Goal: Task Accomplishment & Management: Manage account settings

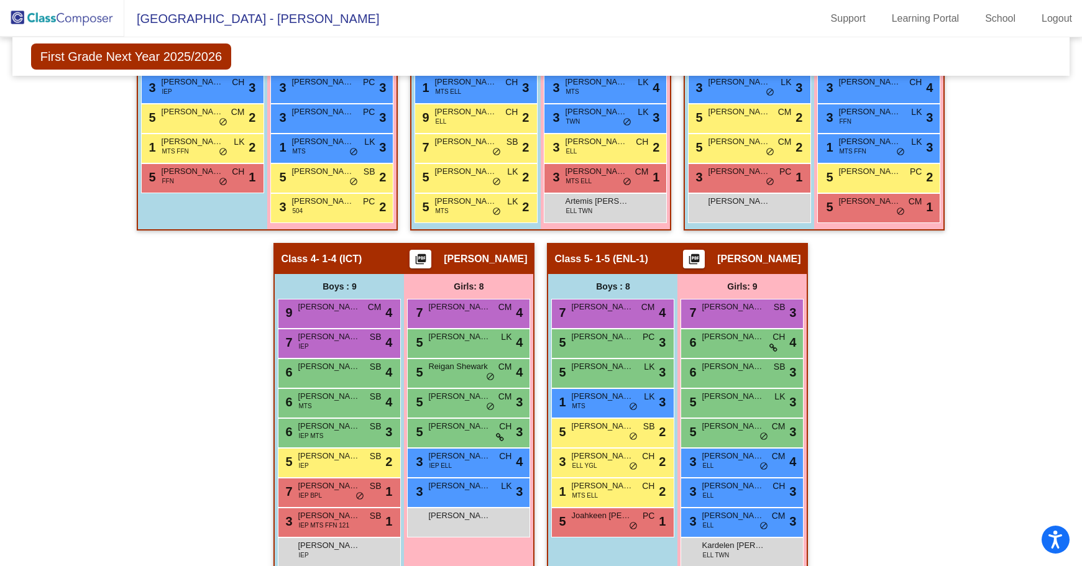
scroll to position [518, 0]
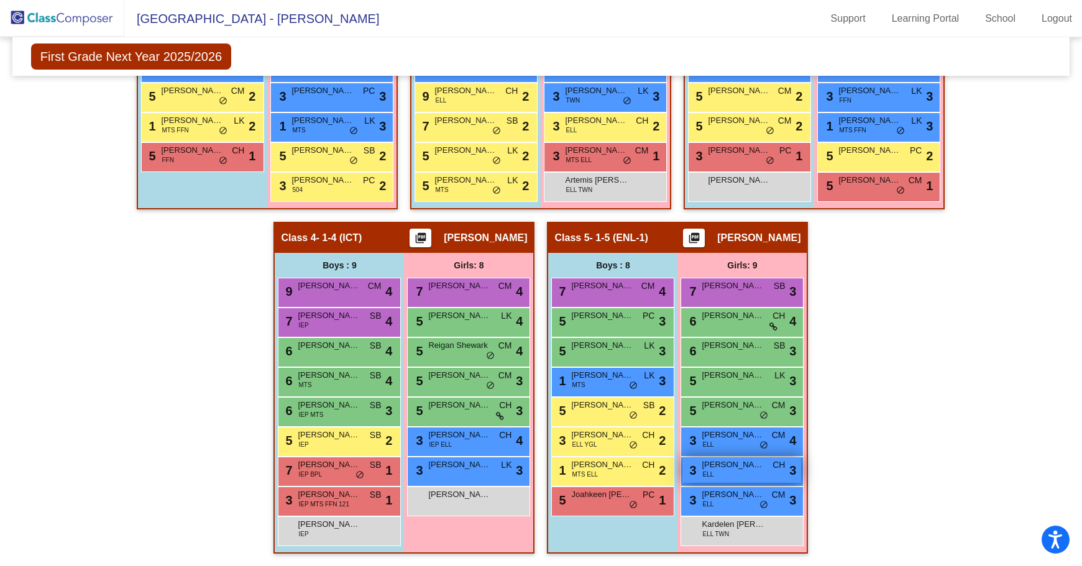
click at [744, 473] on div "3 Brihana [PERSON_NAME] ELL CH lock do_not_disturb_alt 3" at bounding box center [741, 469] width 119 height 25
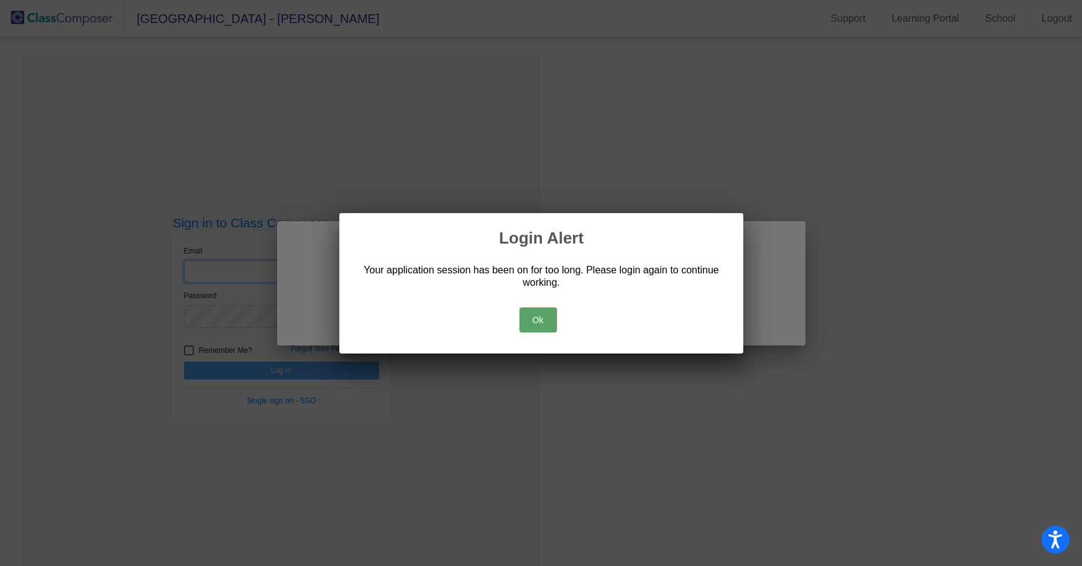
type input "[EMAIL_ADDRESS][DOMAIN_NAME]"
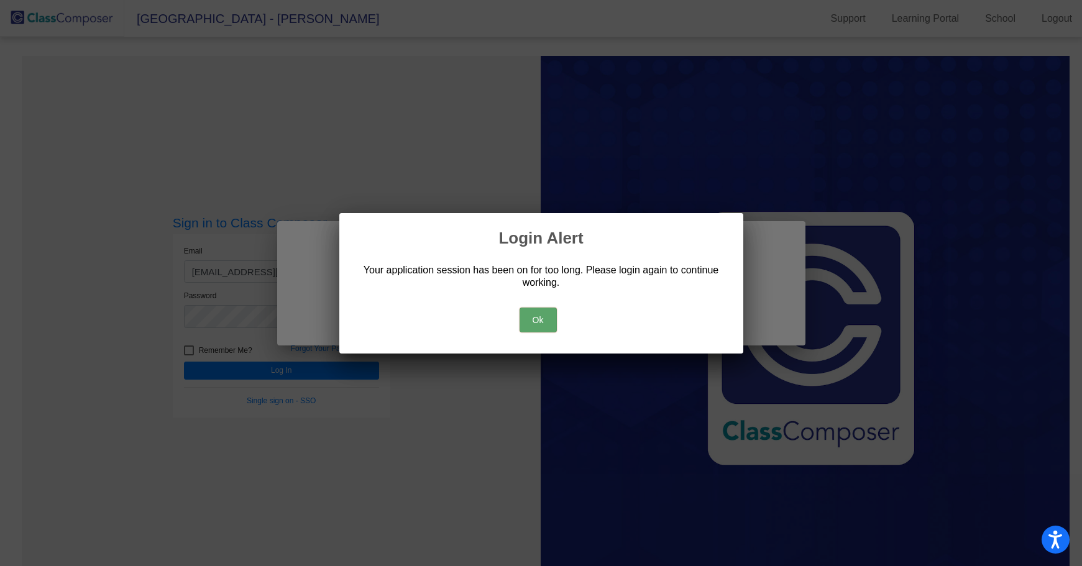
click at [533, 319] on button "Ok" at bounding box center [537, 320] width 37 height 25
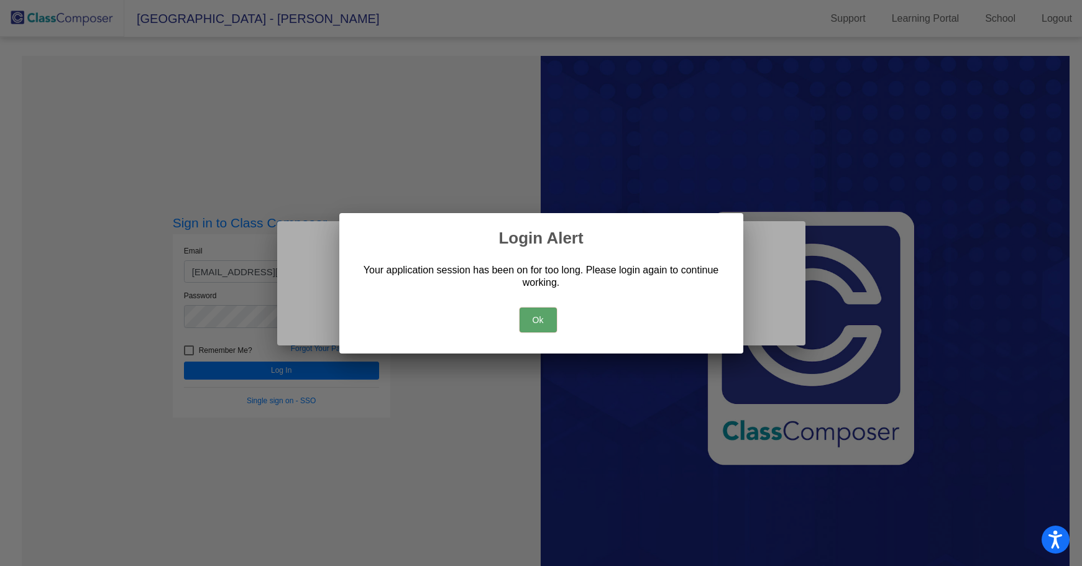
click at [544, 319] on button "Ok" at bounding box center [537, 320] width 37 height 25
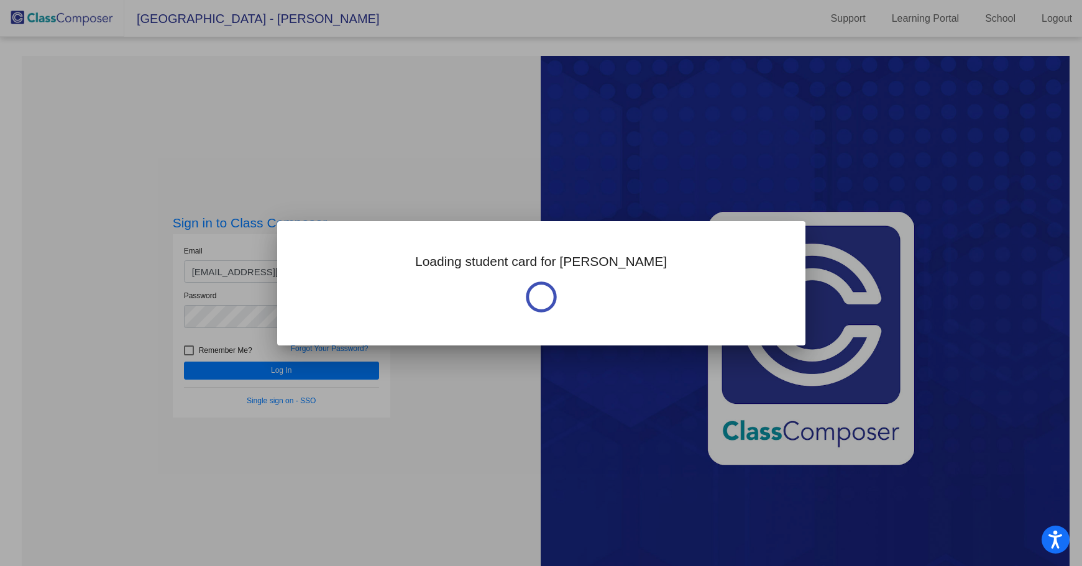
click at [544, 319] on div "Loading student card for [PERSON_NAME]" at bounding box center [541, 283] width 528 height 124
click at [401, 382] on div at bounding box center [541, 283] width 1082 height 566
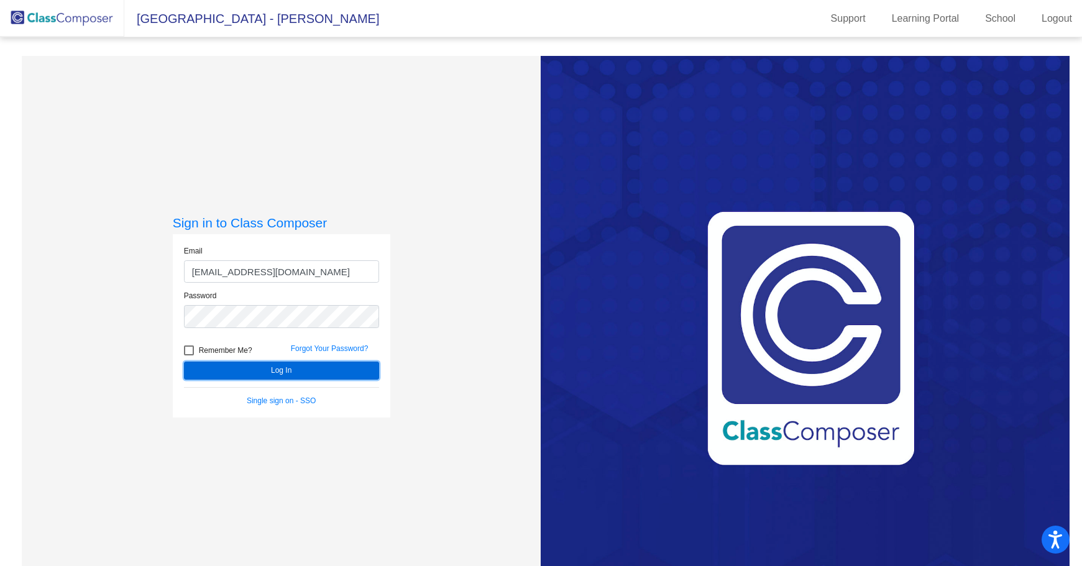
click at [357, 370] on button "Log In" at bounding box center [281, 371] width 195 height 18
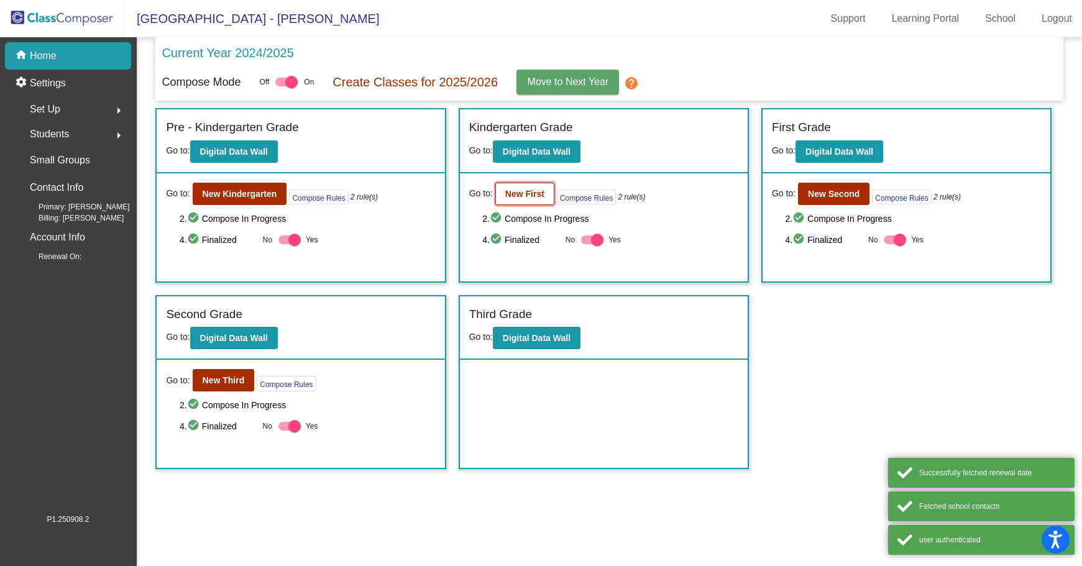
click at [533, 192] on b "New First" at bounding box center [524, 194] width 39 height 10
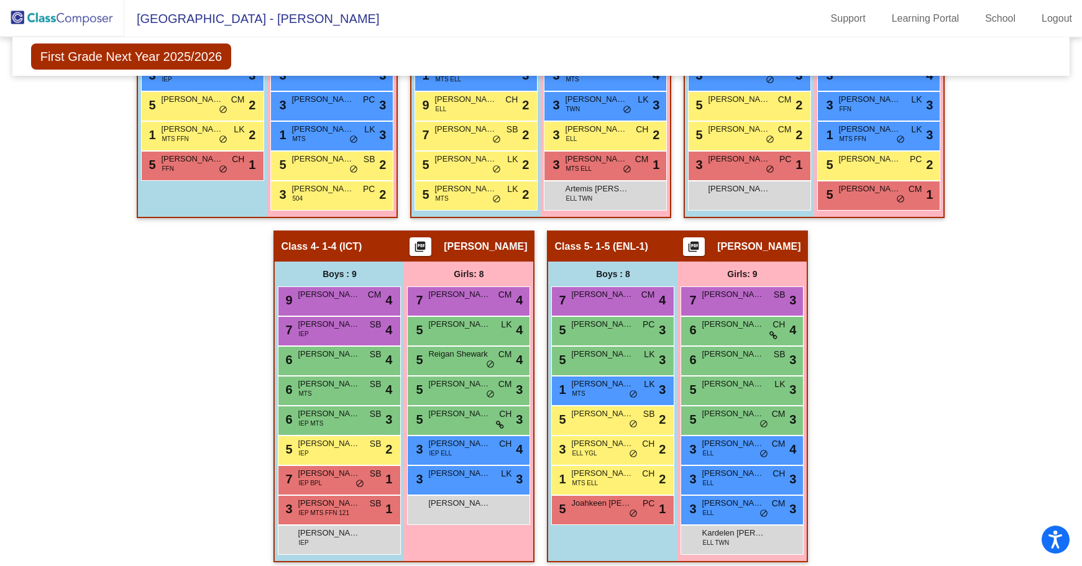
scroll to position [518, 0]
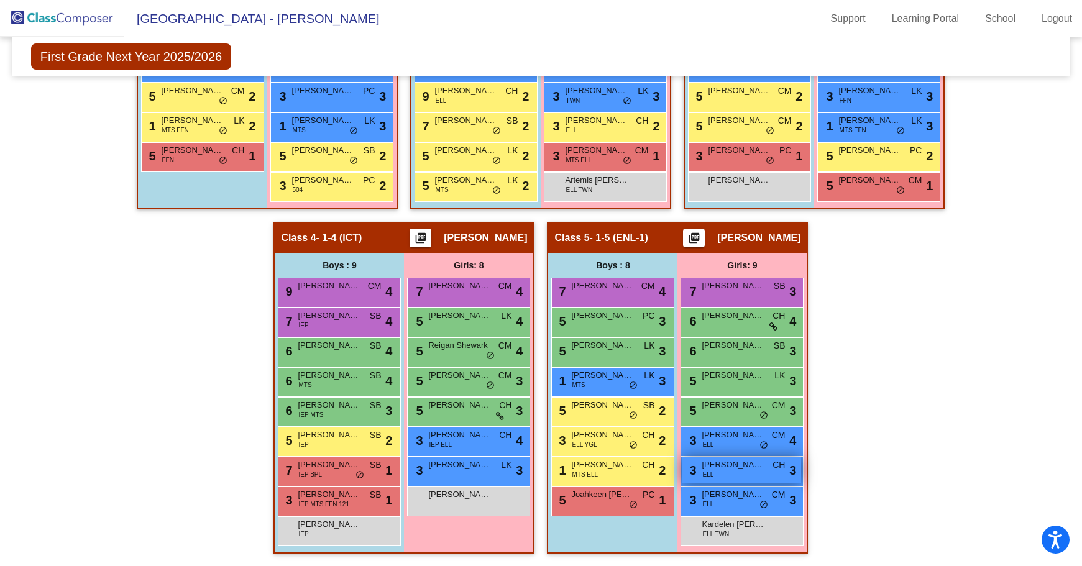
click at [734, 469] on span "[PERSON_NAME]" at bounding box center [733, 465] width 62 height 12
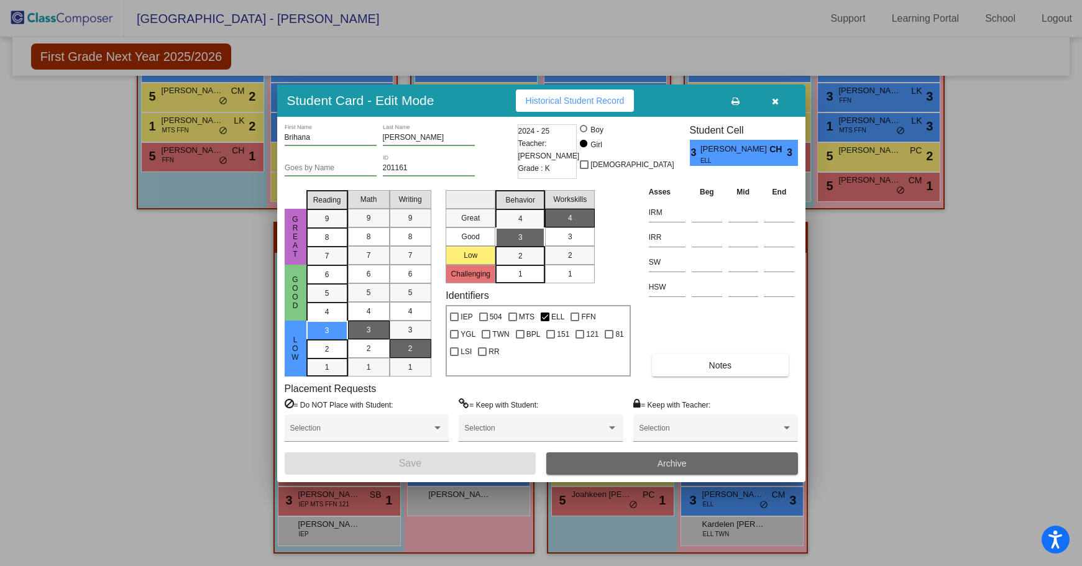
click at [700, 464] on button "Archive" at bounding box center [672, 463] width 252 height 22
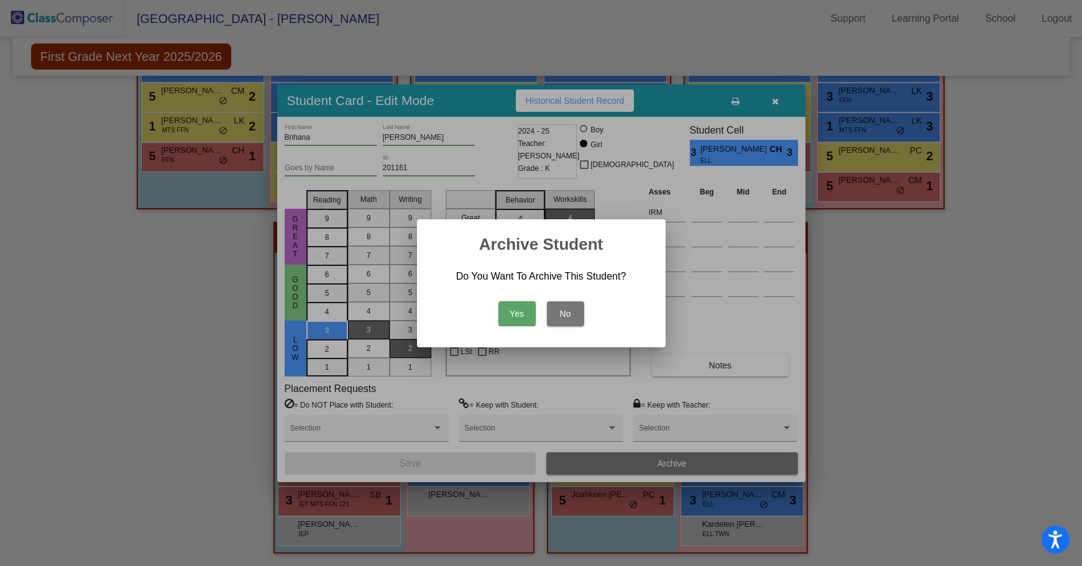
click at [508, 306] on button "Yes" at bounding box center [516, 313] width 37 height 25
